Goal: Manage account settings

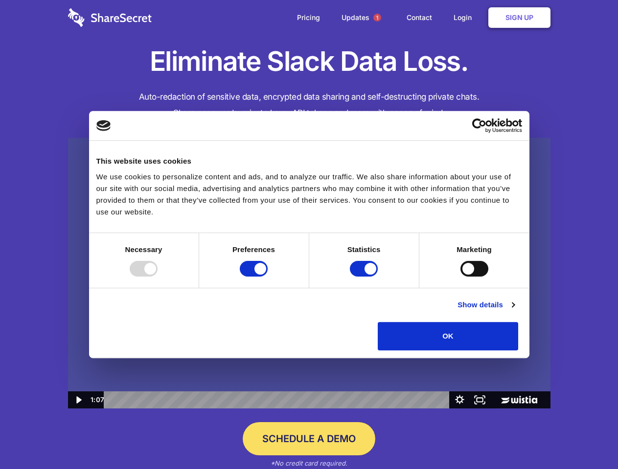
click at [309, 235] on img at bounding box center [309, 273] width 482 height 271
click at [157, 277] on div at bounding box center [144, 269] width 28 height 16
click at [267, 277] on input "Preferences" at bounding box center [254, 269] width 28 height 16
click at [365, 277] on input "Statistics" at bounding box center [364, 269] width 28 height 16
click at [460, 277] on input "Marketing" at bounding box center [474, 269] width 28 height 16
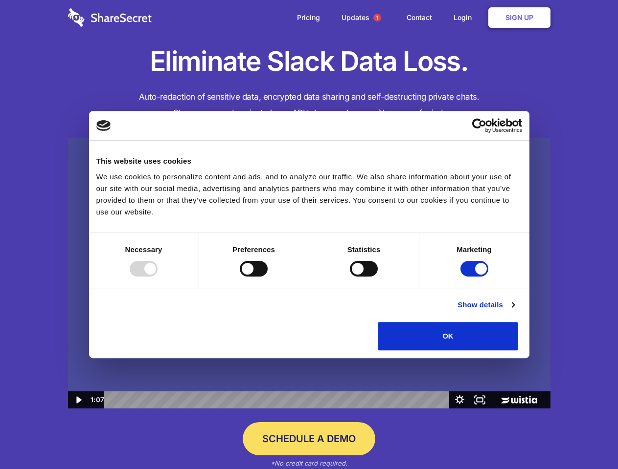
click at [514, 311] on link "Show details" at bounding box center [485, 305] width 57 height 12
click at [0, 0] on li "Necessary 7 Necessary cookies help make a website usable by enabling basic func…" at bounding box center [0, 0] width 0 height 0
click at [376, 18] on span "1" at bounding box center [377, 18] width 8 height 8
click at [309, 273] on img at bounding box center [309, 273] width 482 height 271
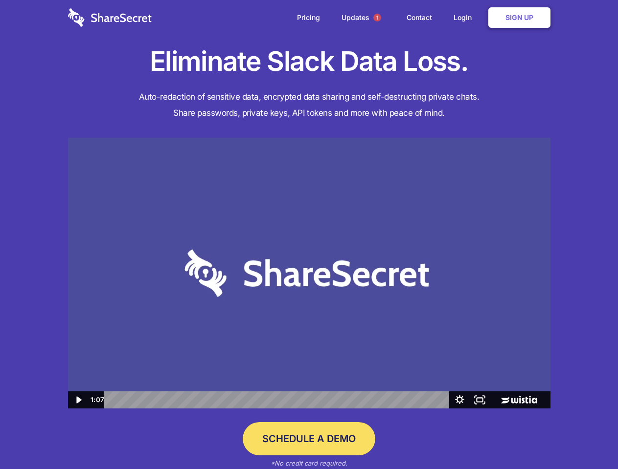
checkbox input "false"
checkbox input "true"
